Goal: Information Seeking & Learning: Check status

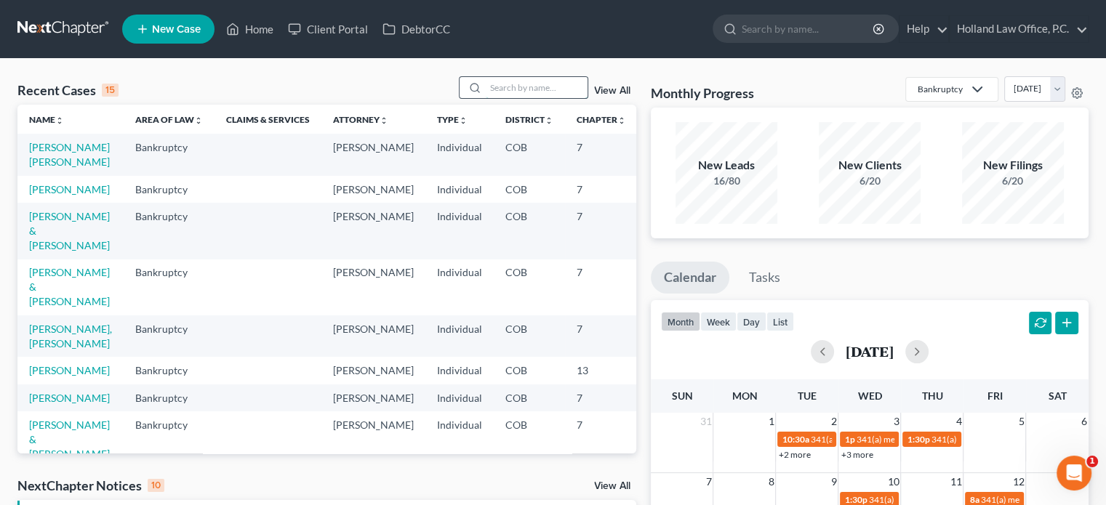
click at [496, 94] on input "search" at bounding box center [537, 87] width 102 height 21
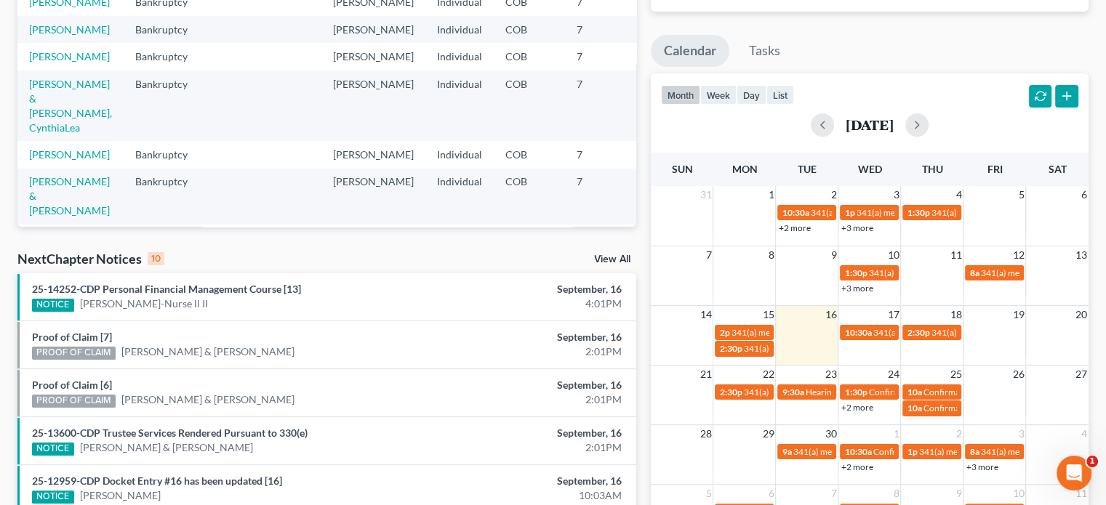
scroll to position [291, 0]
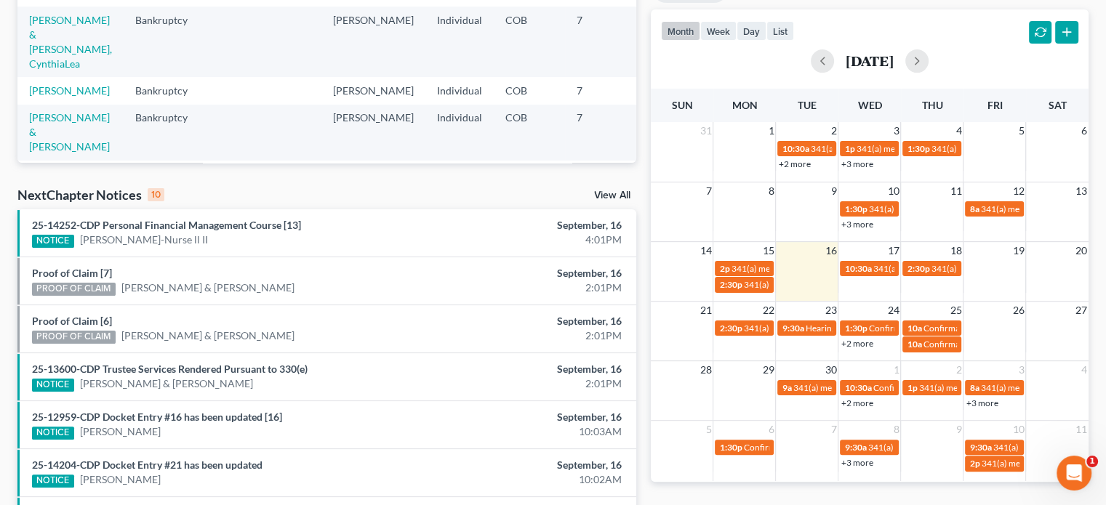
click at [864, 341] on link "+2 more" at bounding box center [857, 343] width 32 height 11
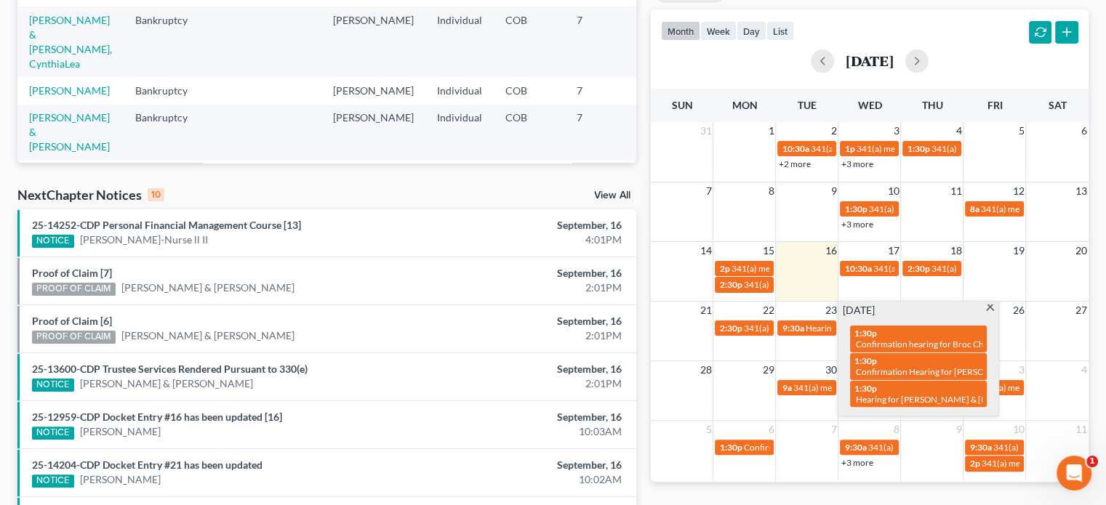
click at [988, 308] on span at bounding box center [990, 309] width 11 height 9
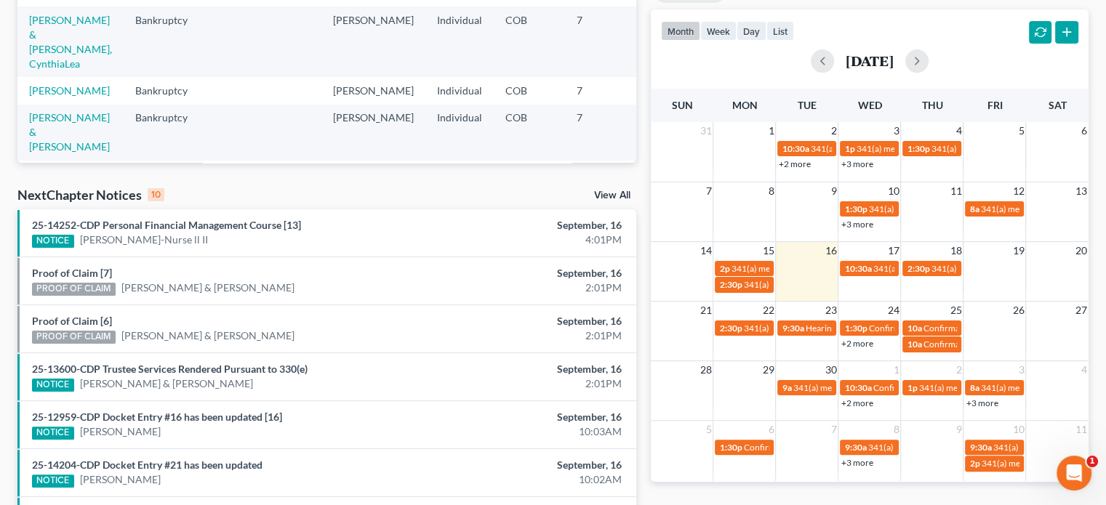
click at [865, 341] on link "+2 more" at bounding box center [857, 343] width 32 height 11
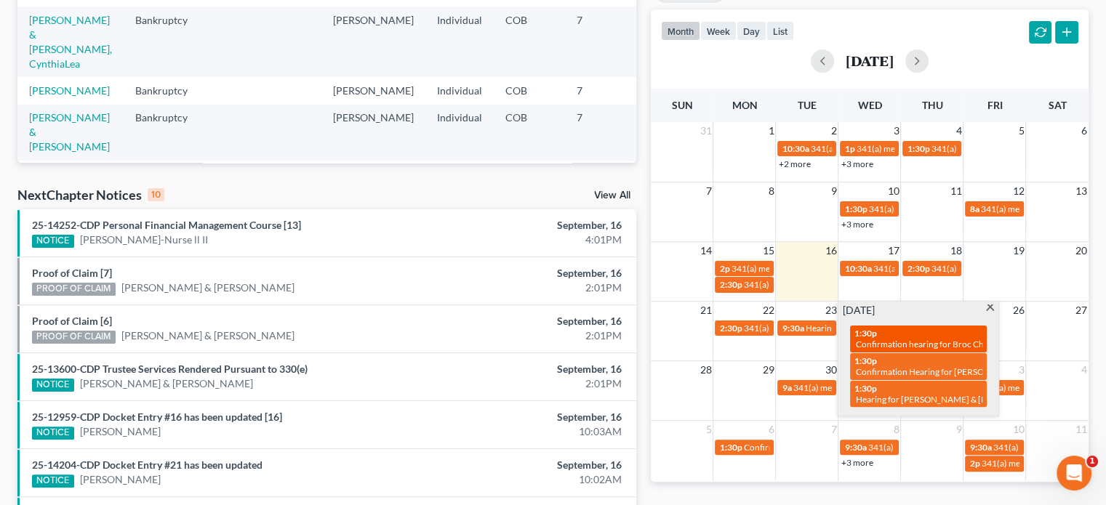
click at [911, 343] on span "Confirmation hearing for Broc Charleston second case & [PERSON_NAME]" at bounding box center [998, 344] width 284 height 11
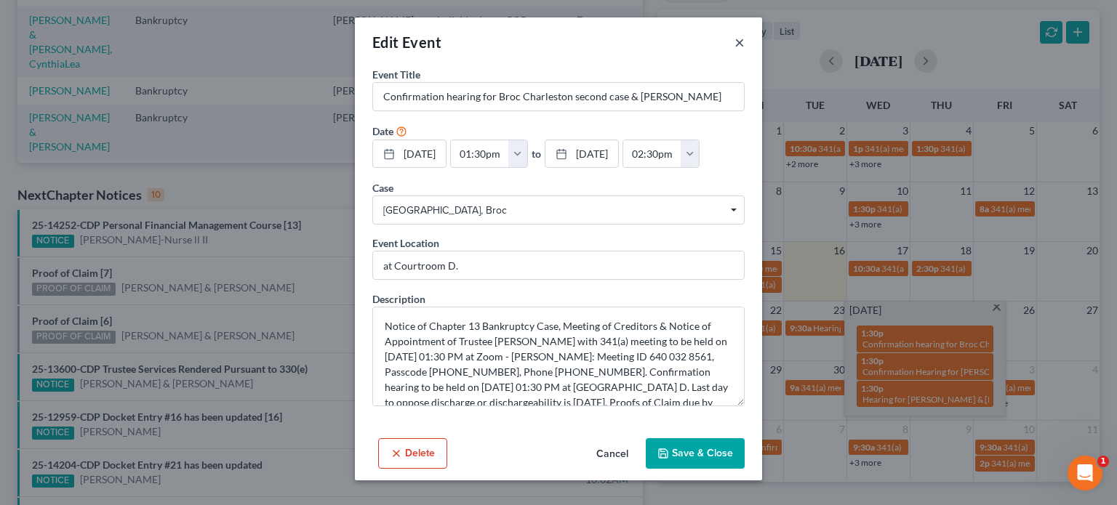
click at [737, 44] on button "×" at bounding box center [740, 41] width 10 height 17
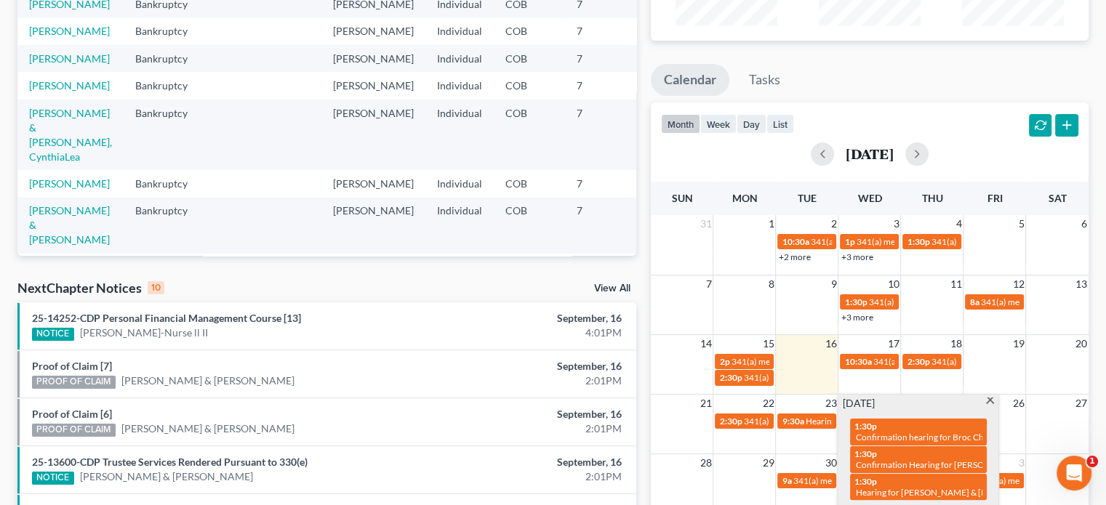
scroll to position [0, 0]
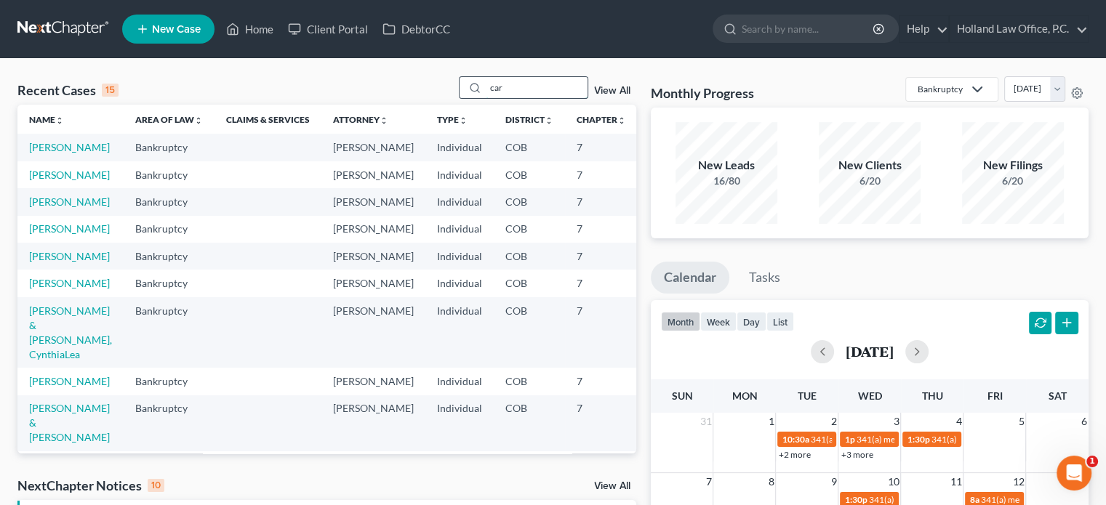
click at [537, 87] on input "car" at bounding box center [537, 87] width 102 height 21
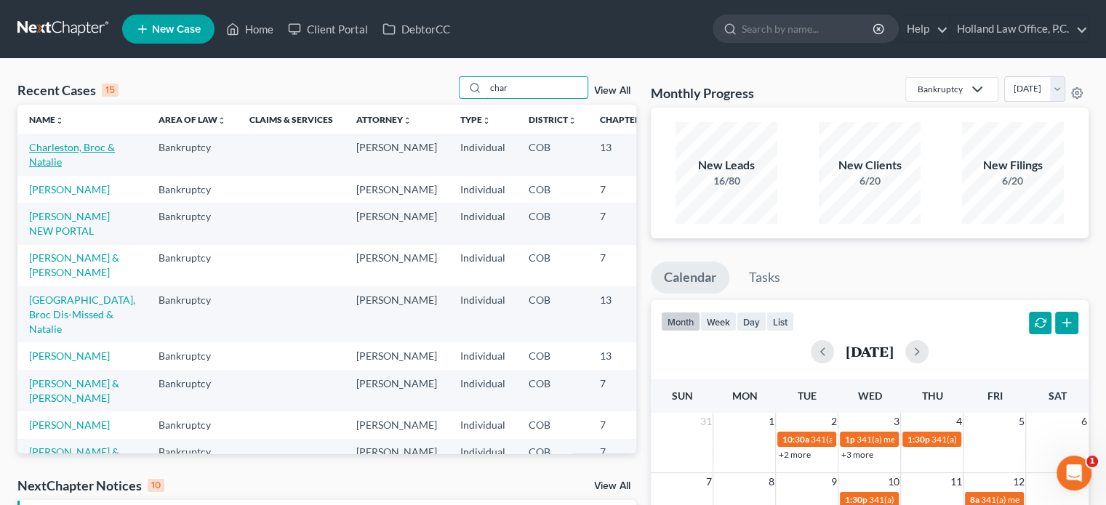
type input "char"
click at [38, 168] on link "Charleston, Broc & Natalie" at bounding box center [72, 154] width 86 height 27
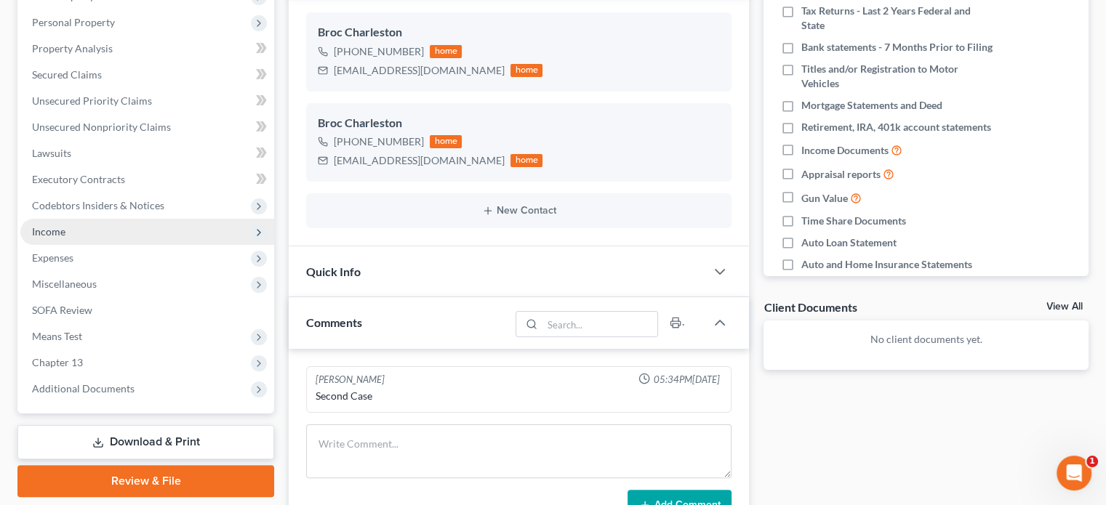
scroll to position [291, 0]
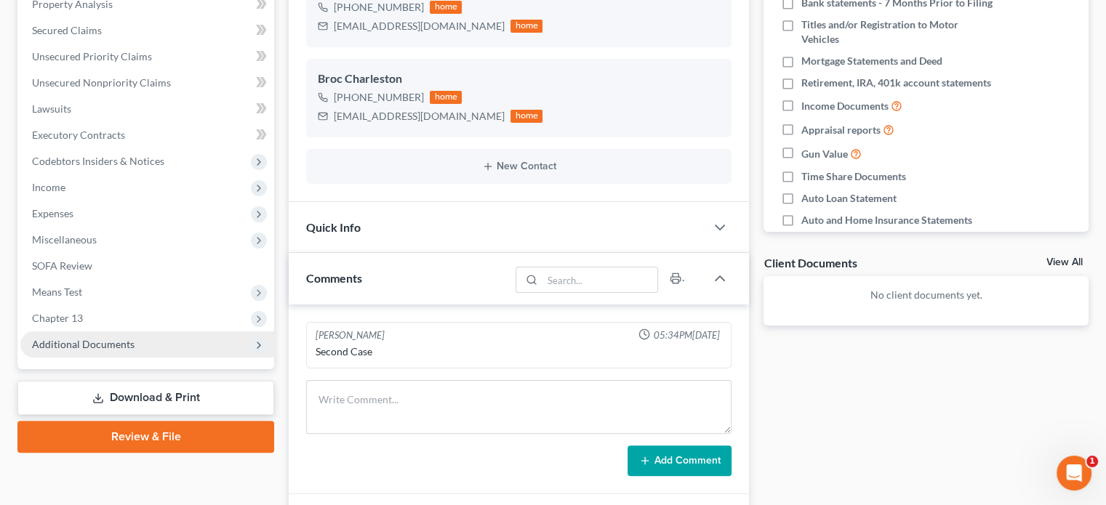
click at [85, 347] on span "Additional Documents" at bounding box center [83, 344] width 103 height 12
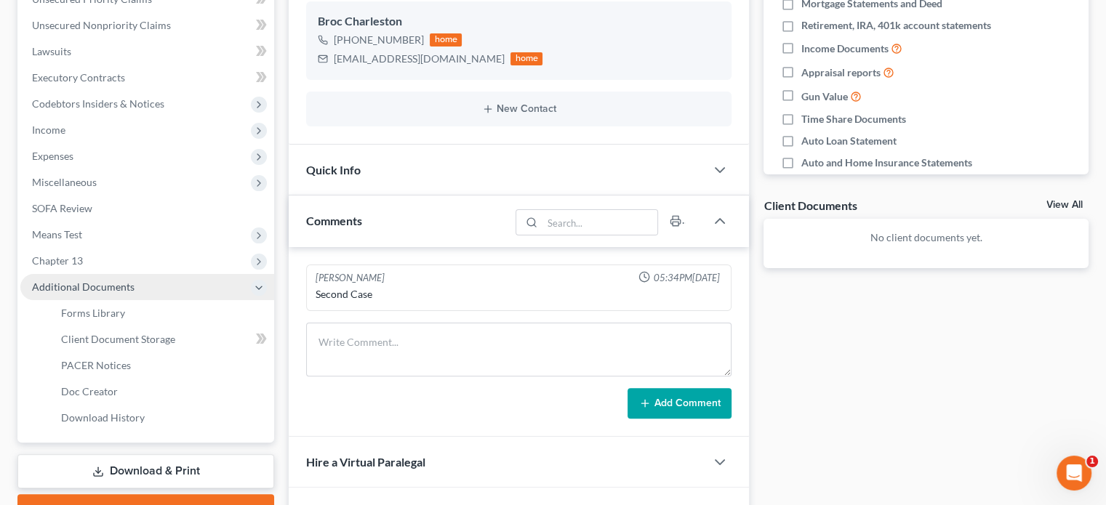
scroll to position [436, 0]
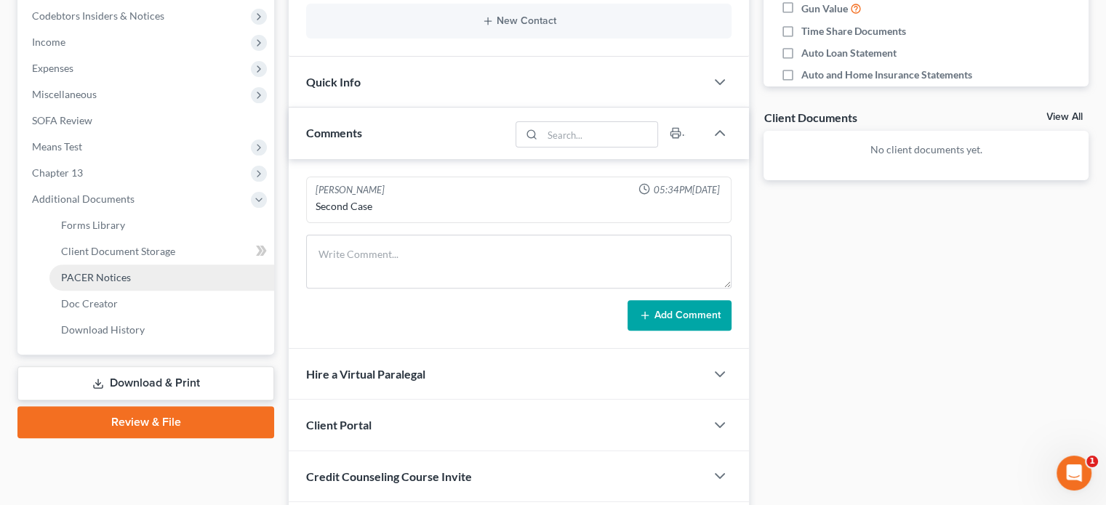
click at [76, 278] on span "PACER Notices" at bounding box center [96, 277] width 70 height 12
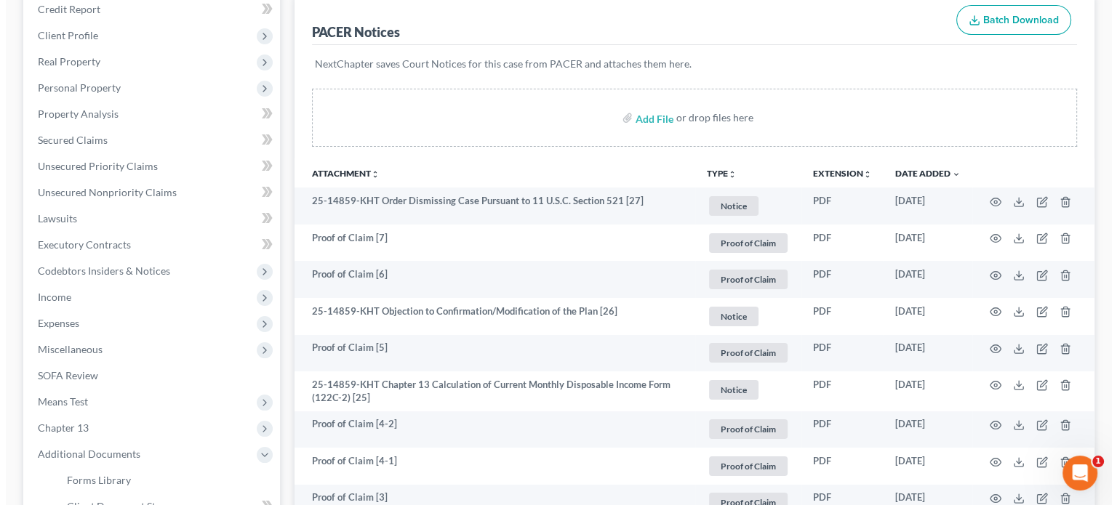
scroll to position [218, 0]
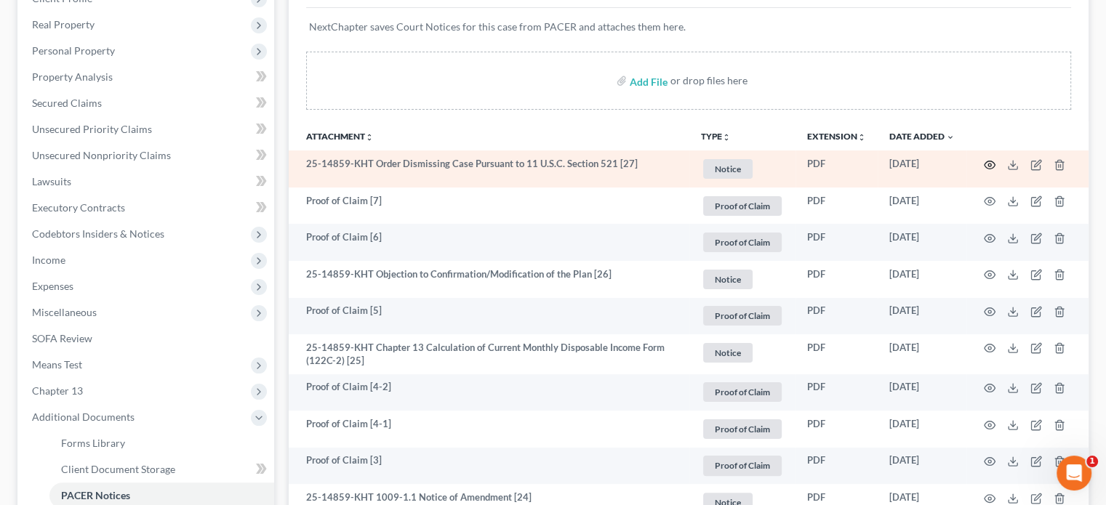
click at [985, 164] on icon "button" at bounding box center [990, 165] width 11 height 8
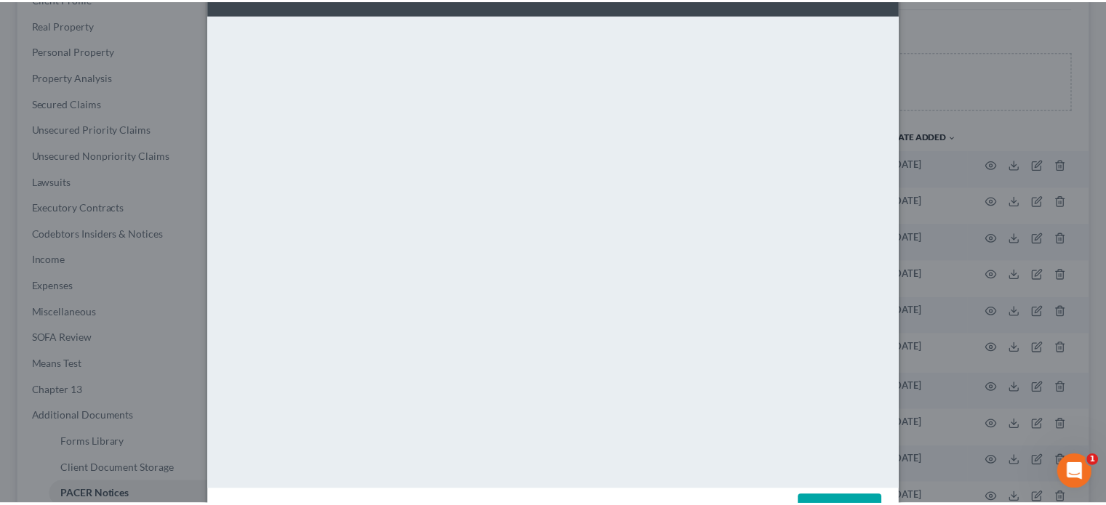
scroll to position [0, 0]
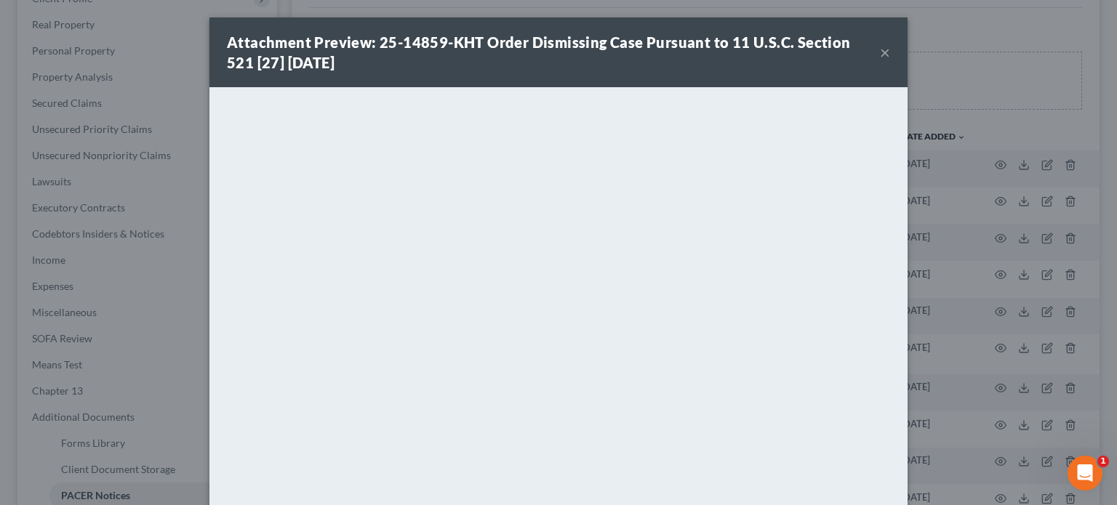
click at [880, 52] on button "×" at bounding box center [885, 52] width 10 height 17
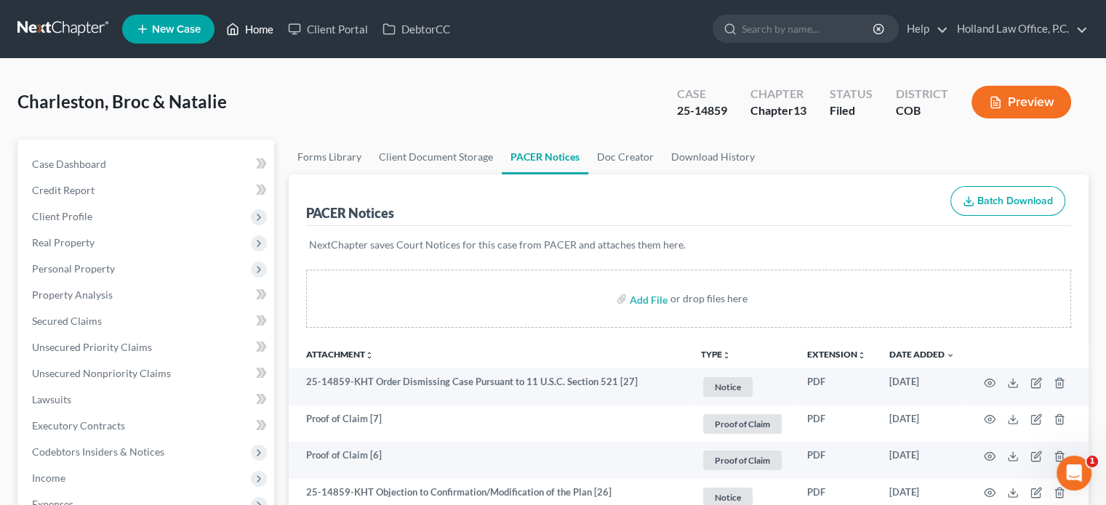
click at [261, 33] on link "Home" at bounding box center [250, 29] width 62 height 26
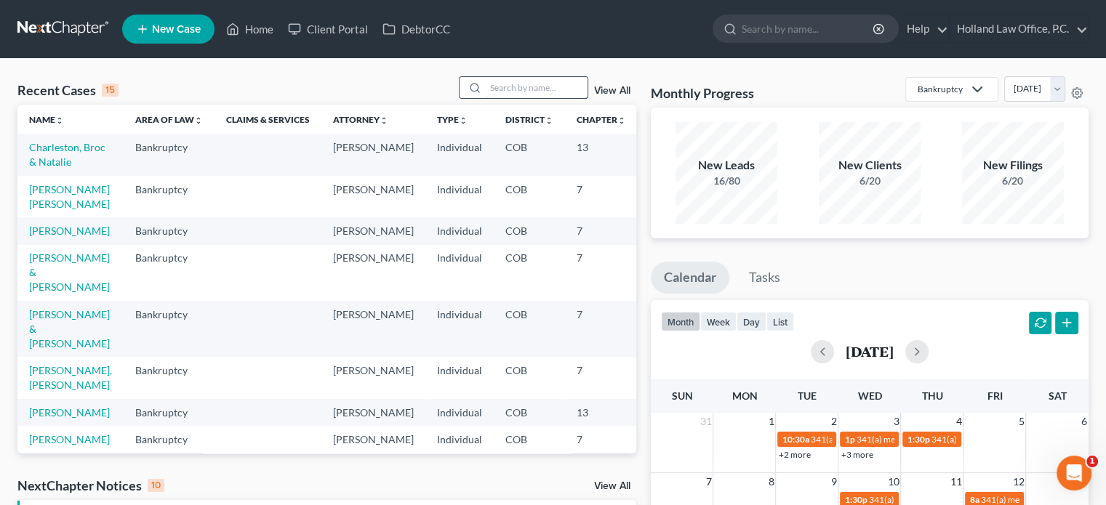
click at [535, 94] on input "search" at bounding box center [537, 87] width 102 height 21
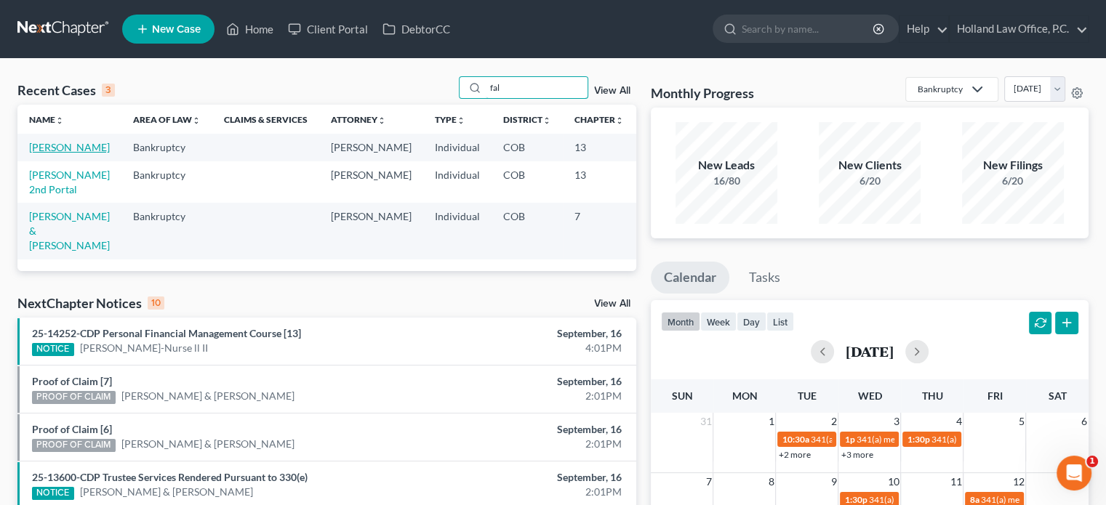
type input "fal"
click at [35, 145] on link "[PERSON_NAME]" at bounding box center [69, 147] width 81 height 12
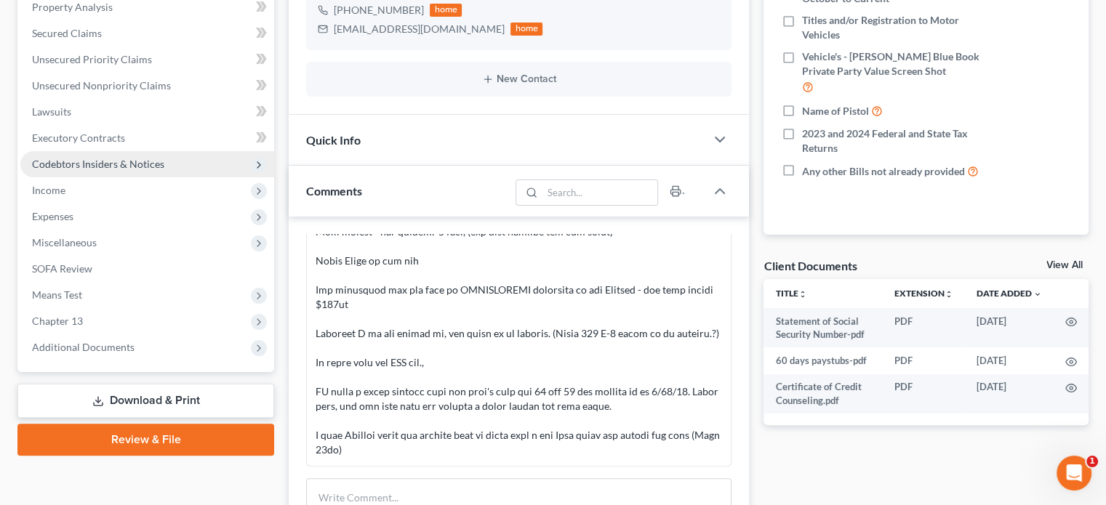
scroll to position [291, 0]
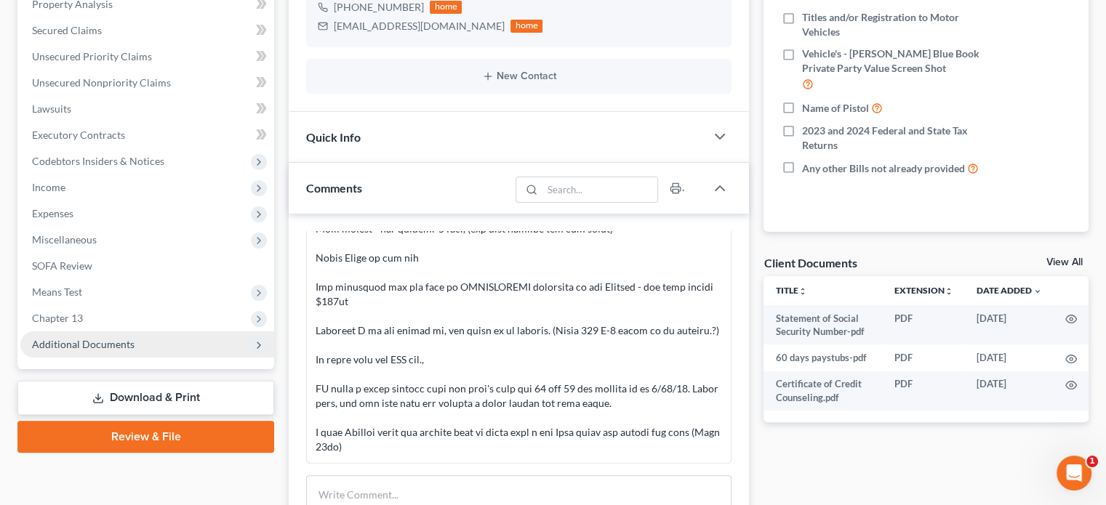
click at [88, 345] on span "Additional Documents" at bounding box center [83, 344] width 103 height 12
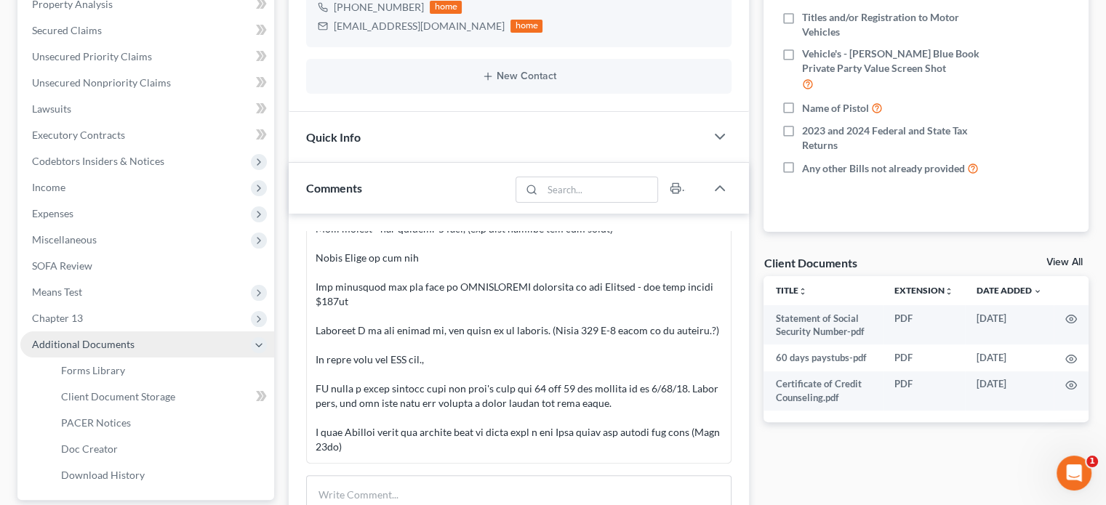
scroll to position [436, 0]
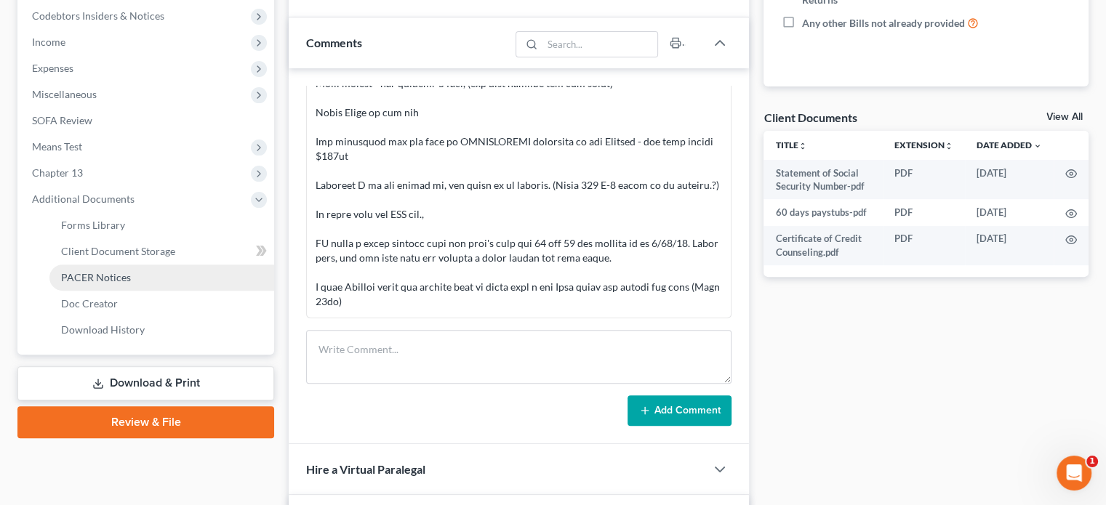
click at [76, 283] on span "PACER Notices" at bounding box center [96, 277] width 70 height 12
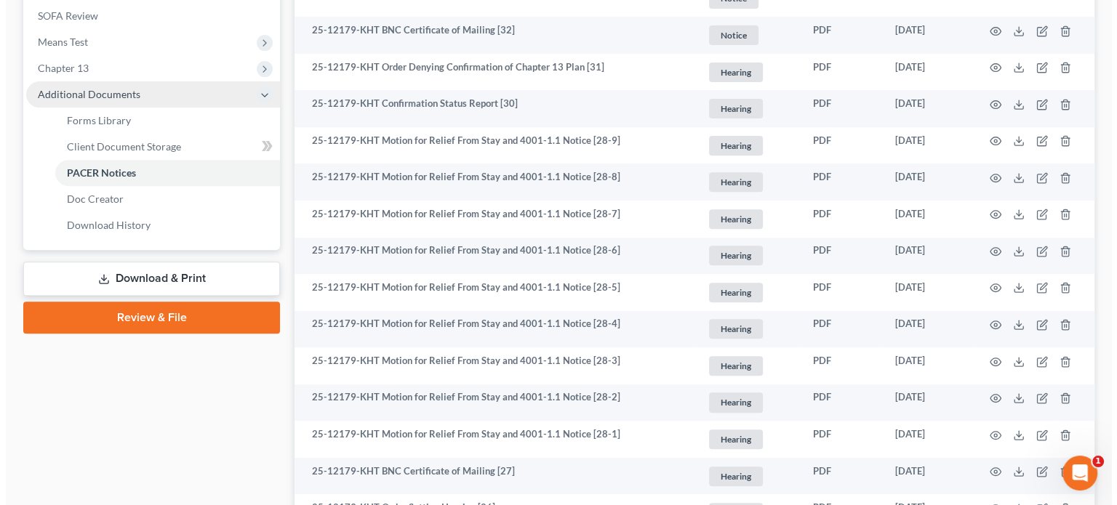
scroll to position [582, 0]
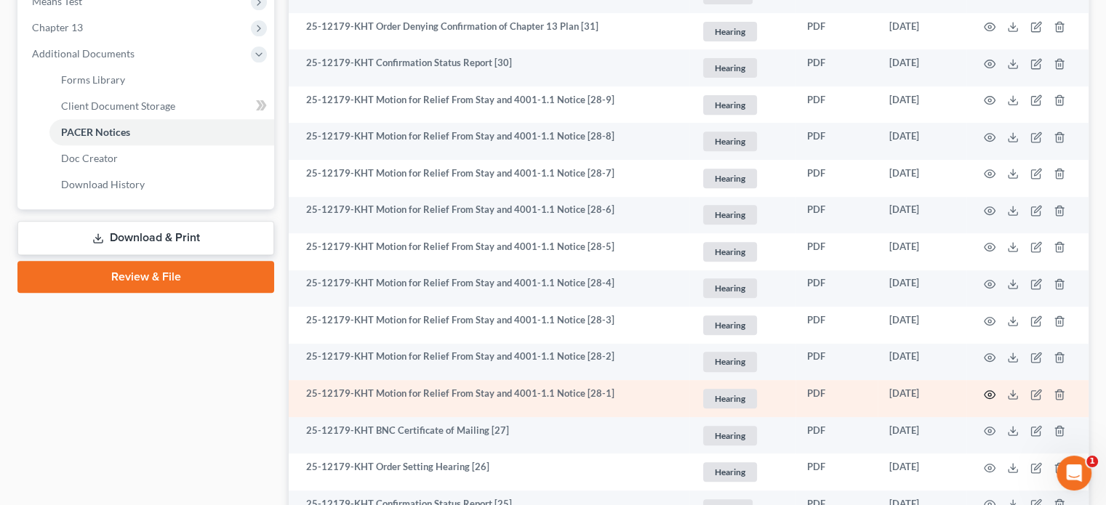
click at [990, 392] on icon "button" at bounding box center [990, 395] width 12 height 12
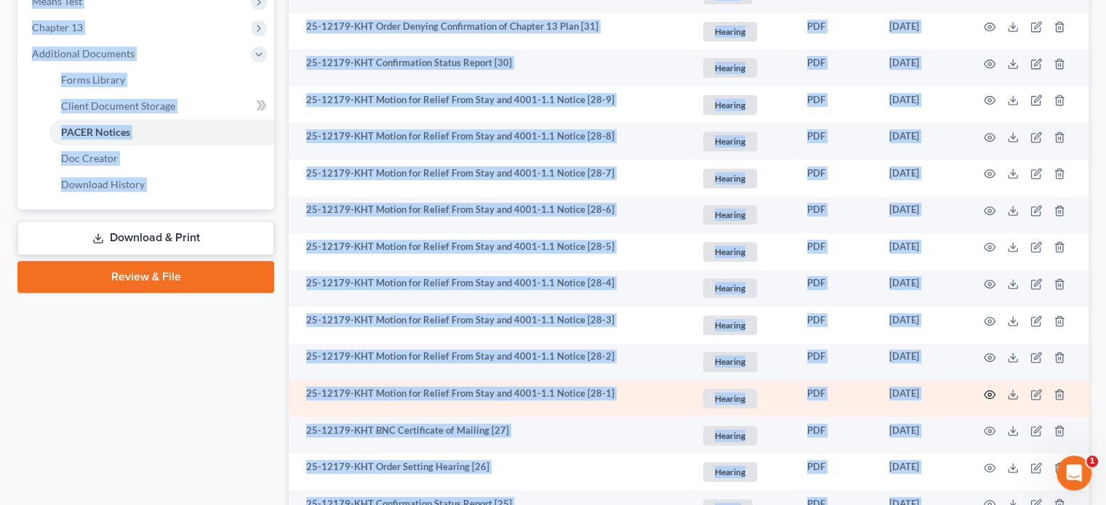
click at [989, 393] on circle "button" at bounding box center [989, 394] width 3 height 3
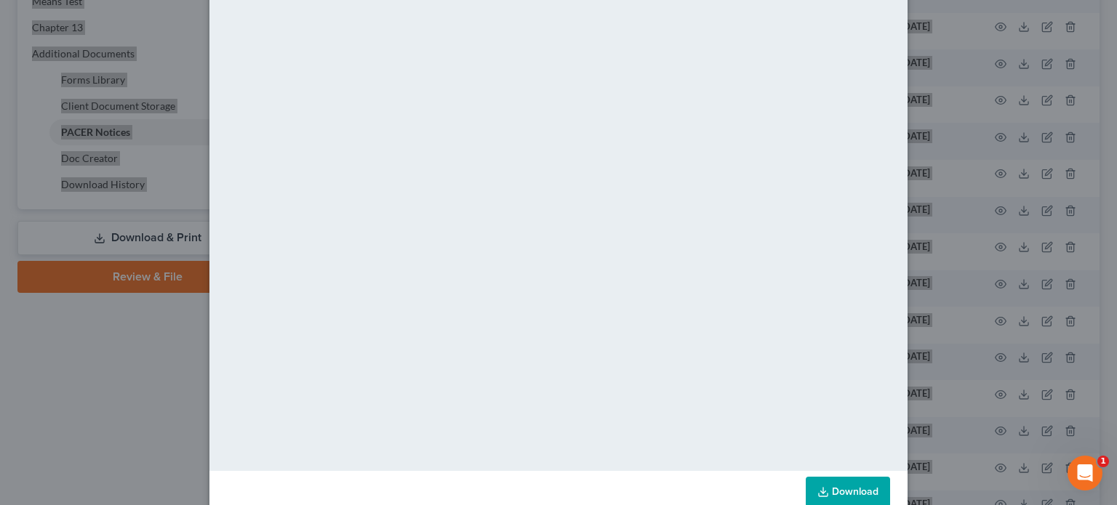
scroll to position [123, 0]
